Goal: Information Seeking & Learning: Learn about a topic

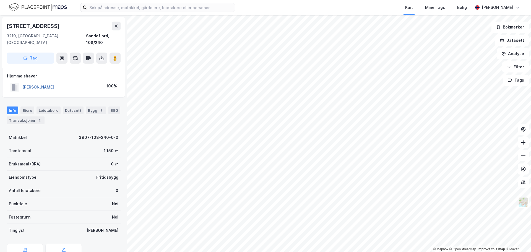
click at [0, 0] on button "[PERSON_NAME]" at bounding box center [0, 0] width 0 height 0
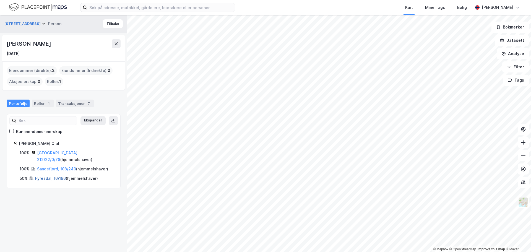
click at [43, 176] on link "Fyresdal, 16/196" at bounding box center [50, 178] width 31 height 5
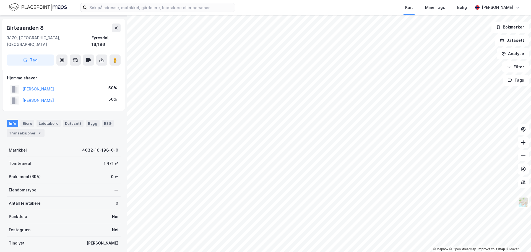
scroll to position [15, 0]
click at [0, 0] on button "[PERSON_NAME]" at bounding box center [0, 0] width 0 height 0
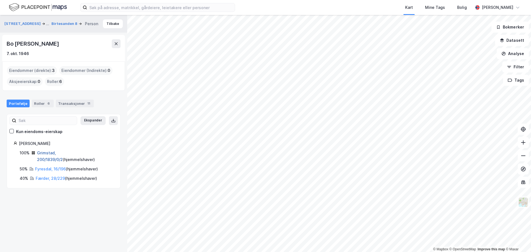
click at [63, 152] on link "Grimstad, 200/1839/0/2" at bounding box center [50, 155] width 26 height 11
